Goal: Task Accomplishment & Management: Use online tool/utility

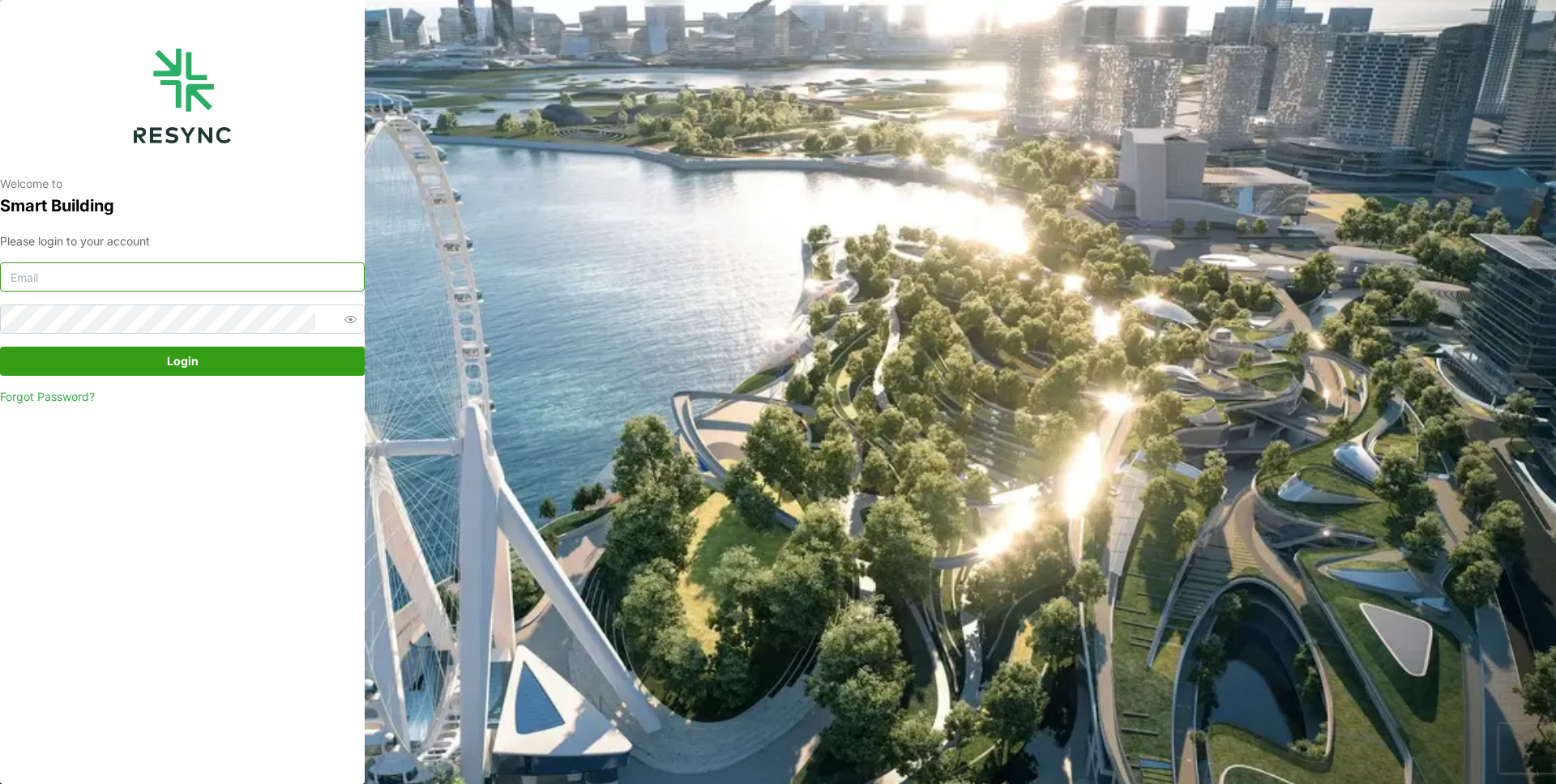
type input "mandai_display@resynctech.com"
click at [227, 282] on input "mandai_display@resynctech.com" at bounding box center [182, 277] width 364 height 30
click at [40, 491] on div "Welcome to Smart Building Please login to your account mandai_display@resynctec…" at bounding box center [182, 392] width 364 height 784
click at [189, 368] on span "Login" at bounding box center [182, 361] width 31 height 28
